Goal: Task Accomplishment & Management: Use online tool/utility

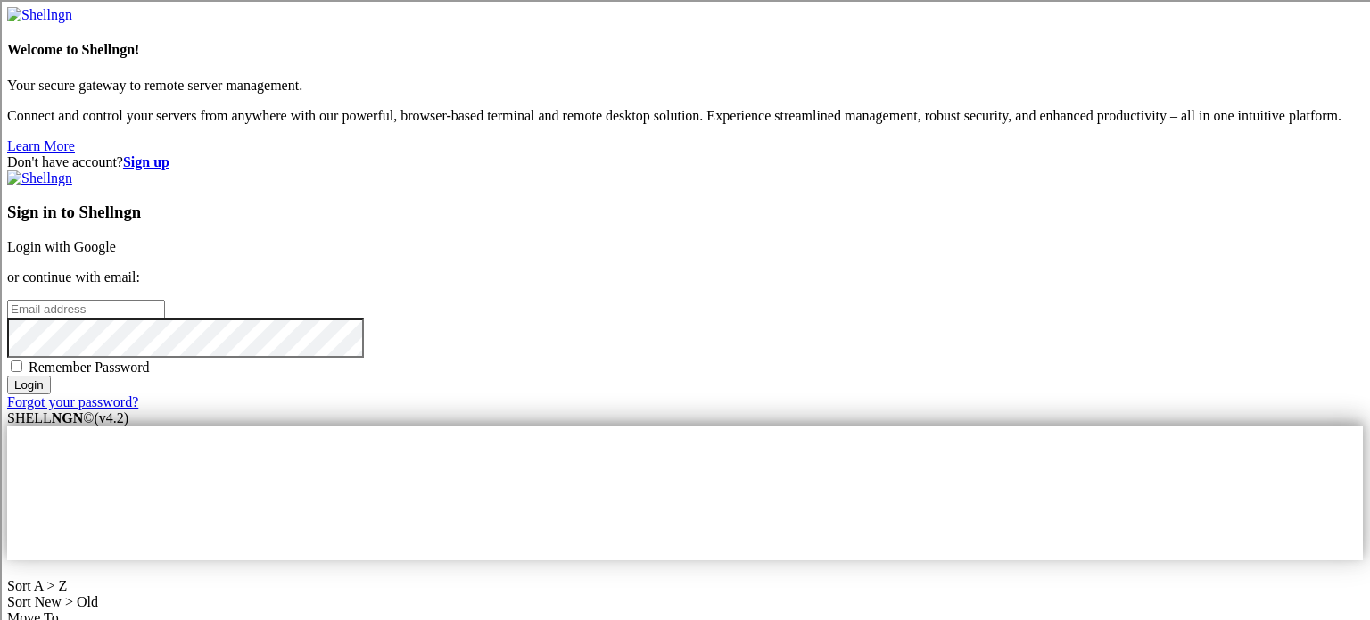
type input "[PERSON_NAME]"
click at [116, 239] on link "Login with Google" at bounding box center [61, 246] width 109 height 15
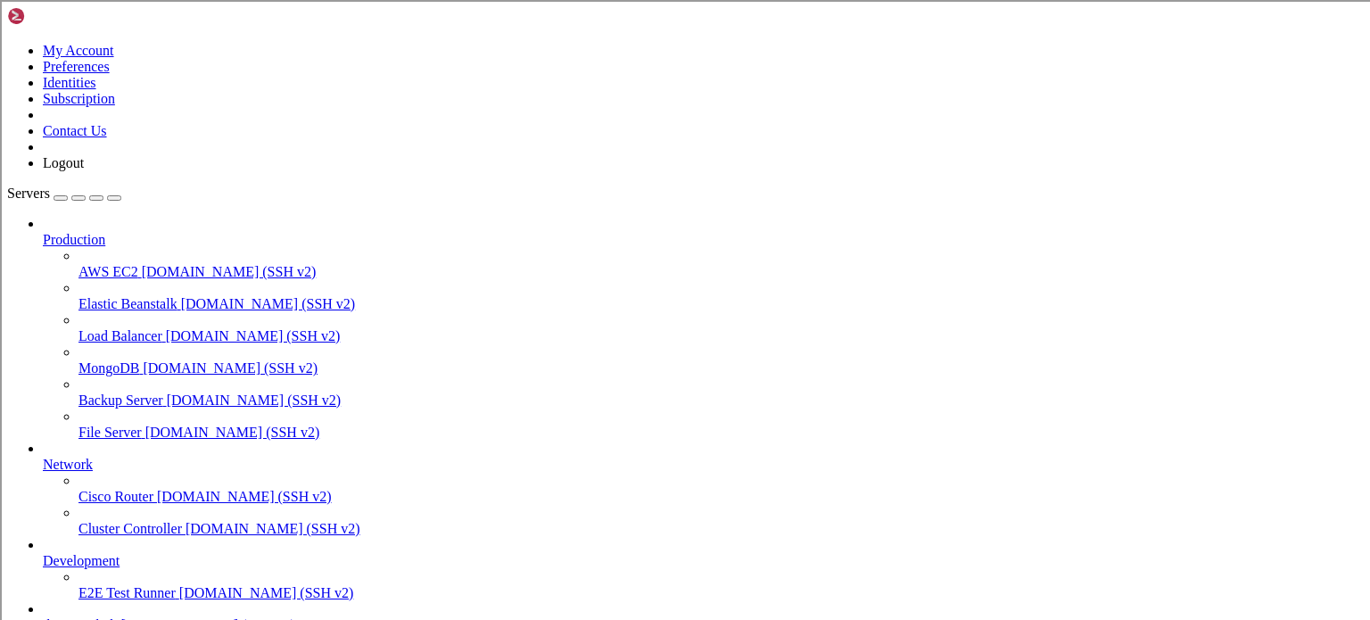
scroll to position [99, 0]
click at [116, 617] on span "the main hub" at bounding box center [80, 624] width 75 height 15
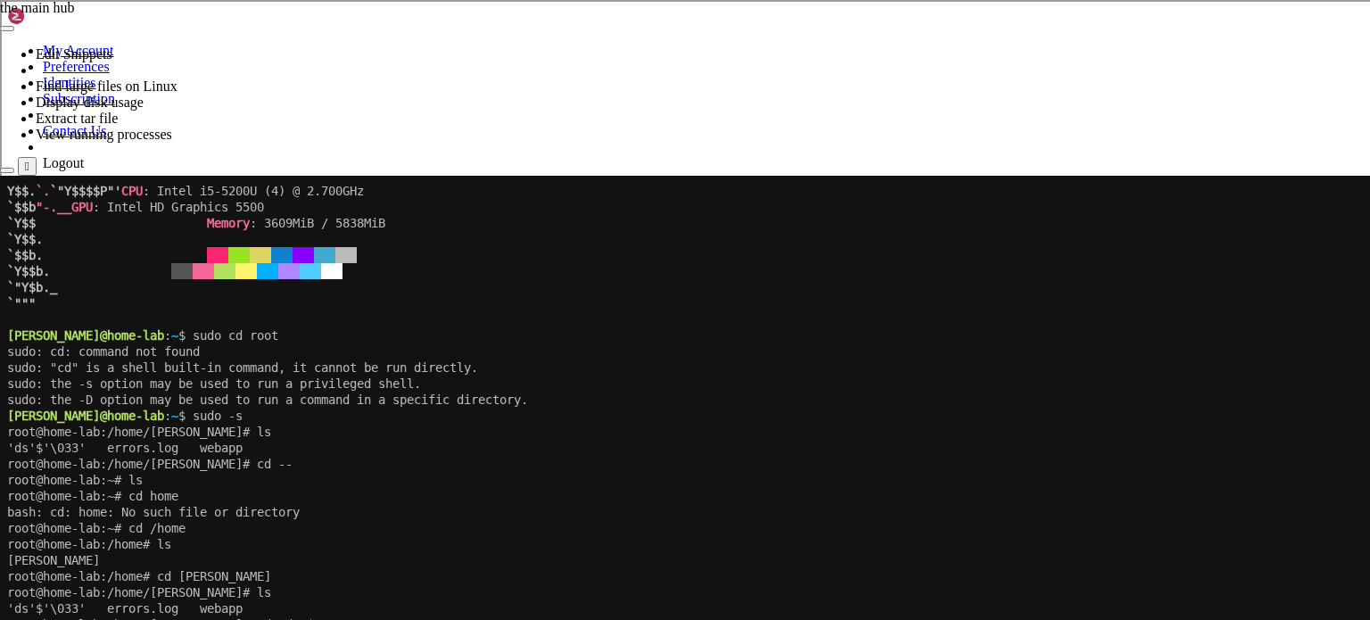
scroll to position [1020694, 0]
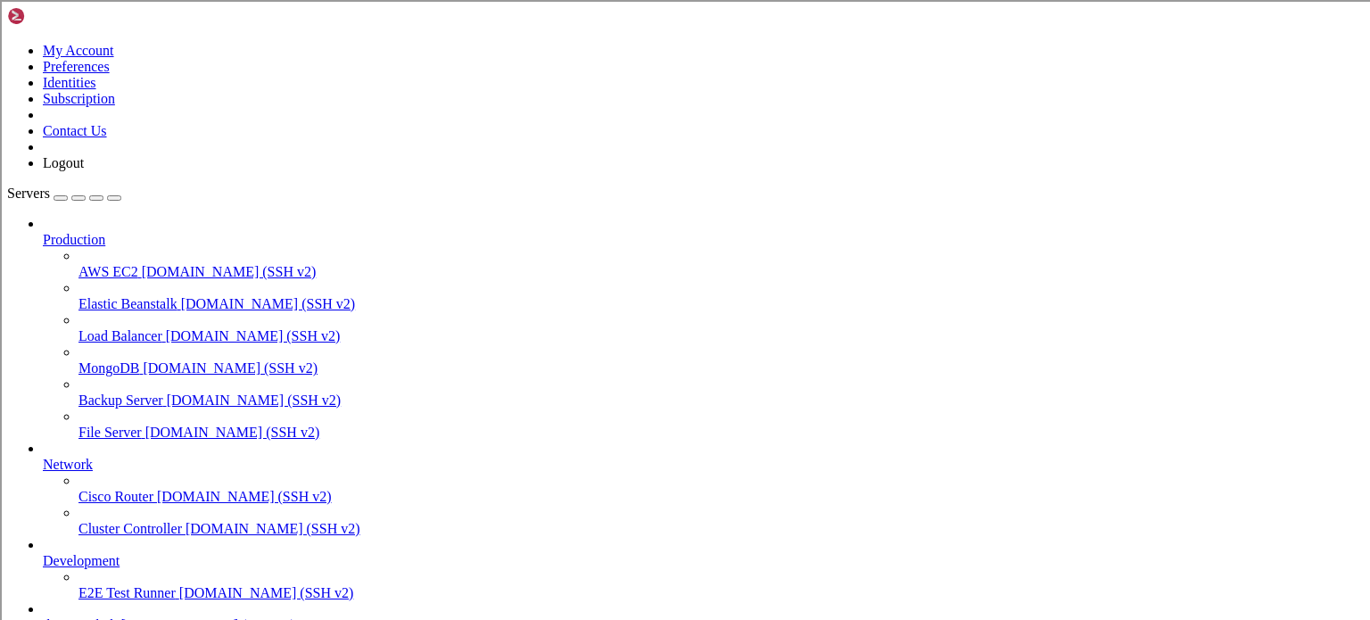
click at [126, 537] on link "Cluster Controller [DOMAIN_NAME] (SSH v2)" at bounding box center [720, 529] width 1284 height 16
